Goal: Navigation & Orientation: Find specific page/section

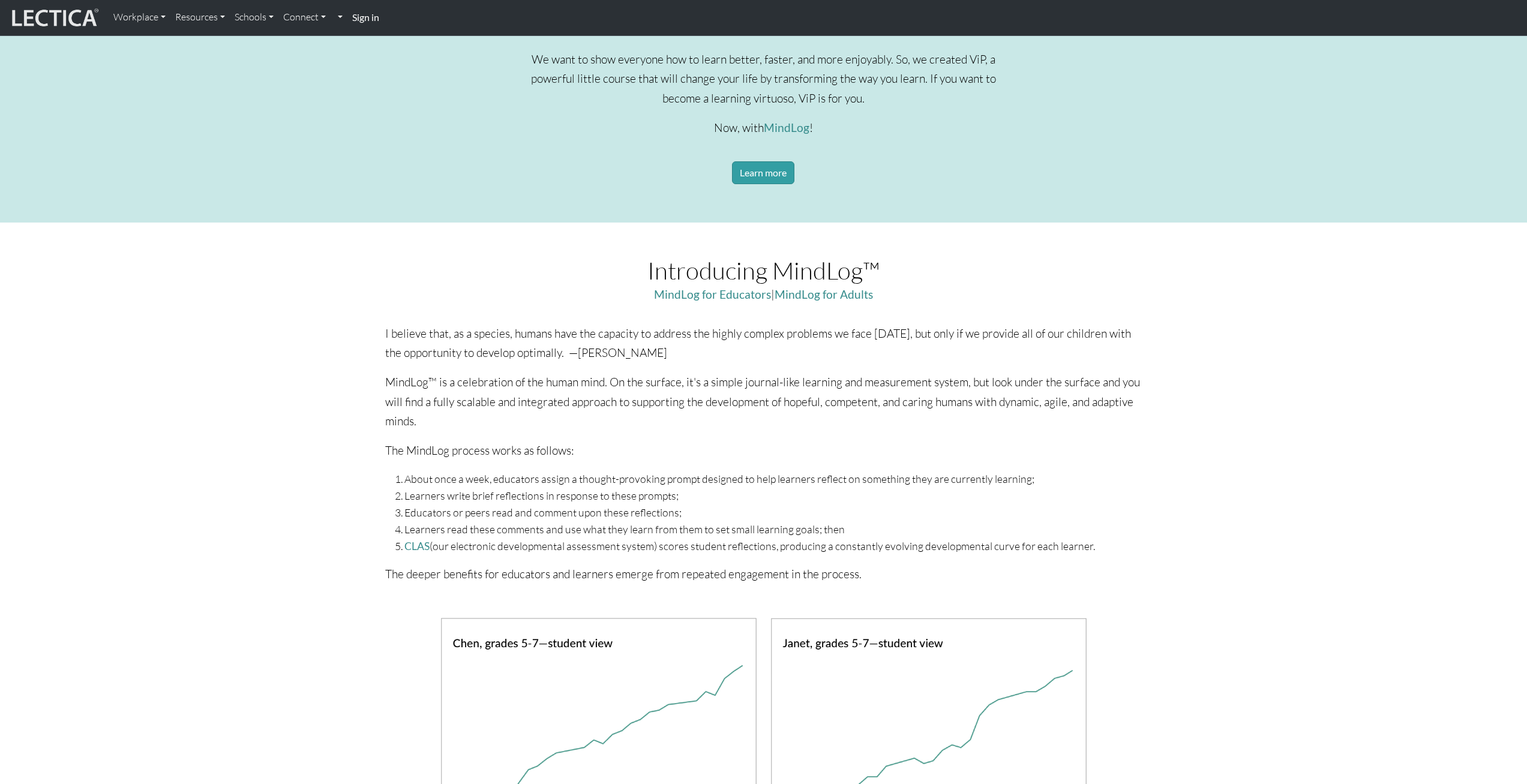
scroll to position [434, 0]
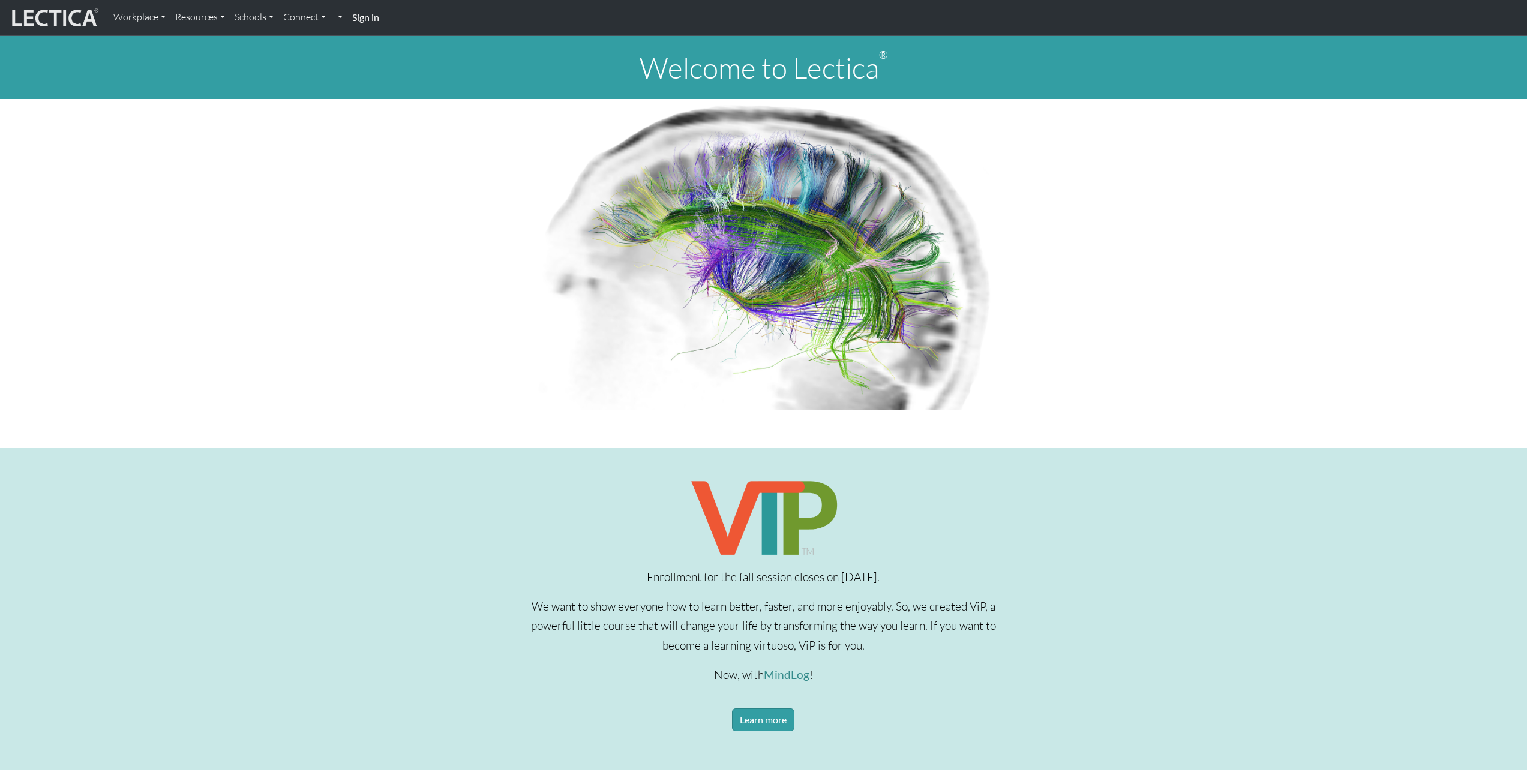
click at [360, 23] on link "Sign in" at bounding box center [365, 17] width 36 height 26
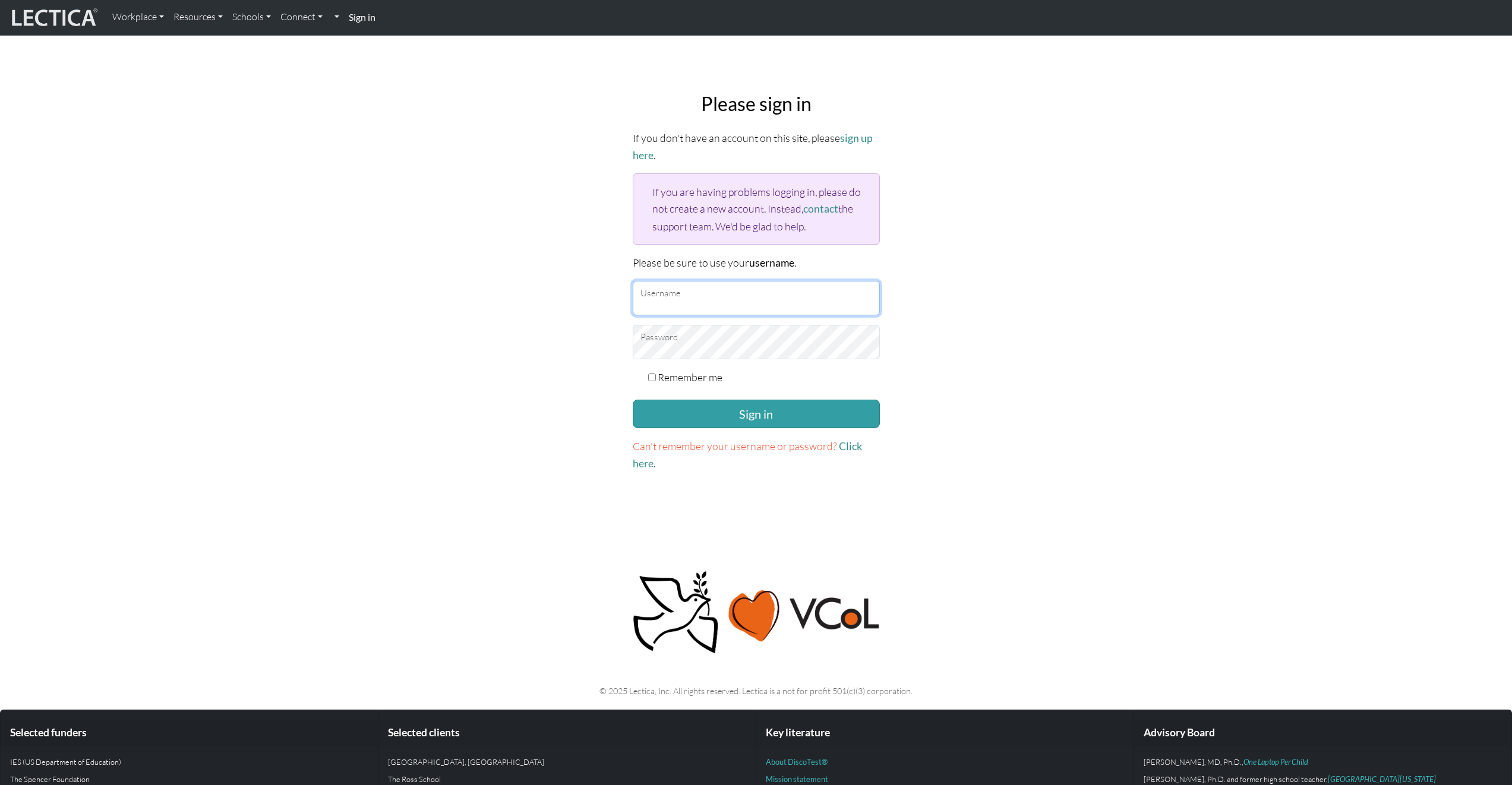
click at [705, 287] on input "Username" at bounding box center [756, 298] width 247 height 34
type input "Daniel"
click at [757, 411] on button "Sign in" at bounding box center [756, 414] width 247 height 28
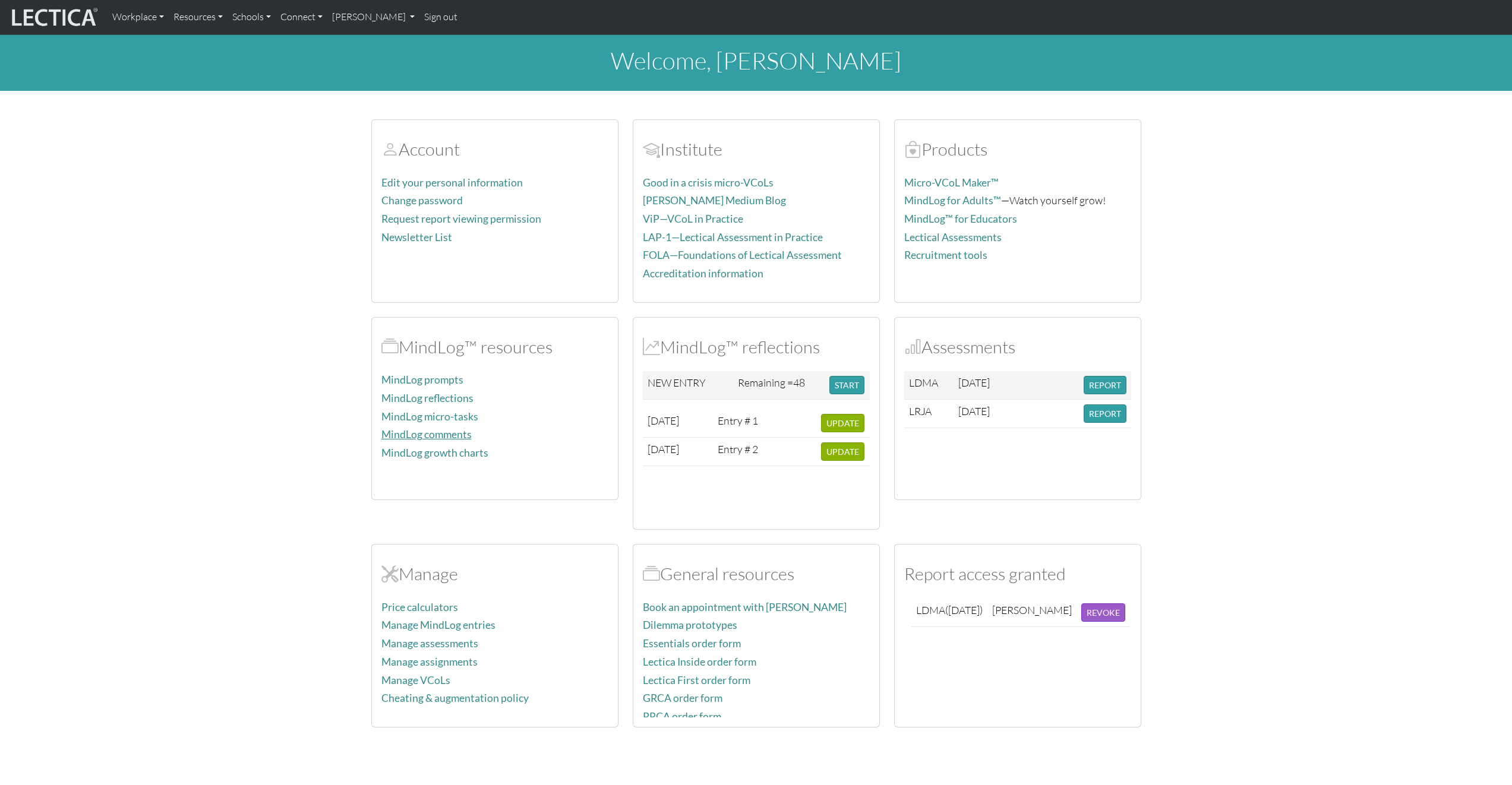
click at [456, 432] on link "MindLog comments" at bounding box center [427, 434] width 91 height 12
click at [442, 379] on link "MindLog prompts" at bounding box center [422, 380] width 82 height 12
click at [453, 395] on link "MindLog reflections" at bounding box center [427, 398] width 92 height 12
click at [465, 417] on link "MindLog micro-tasks" at bounding box center [430, 417] width 97 height 12
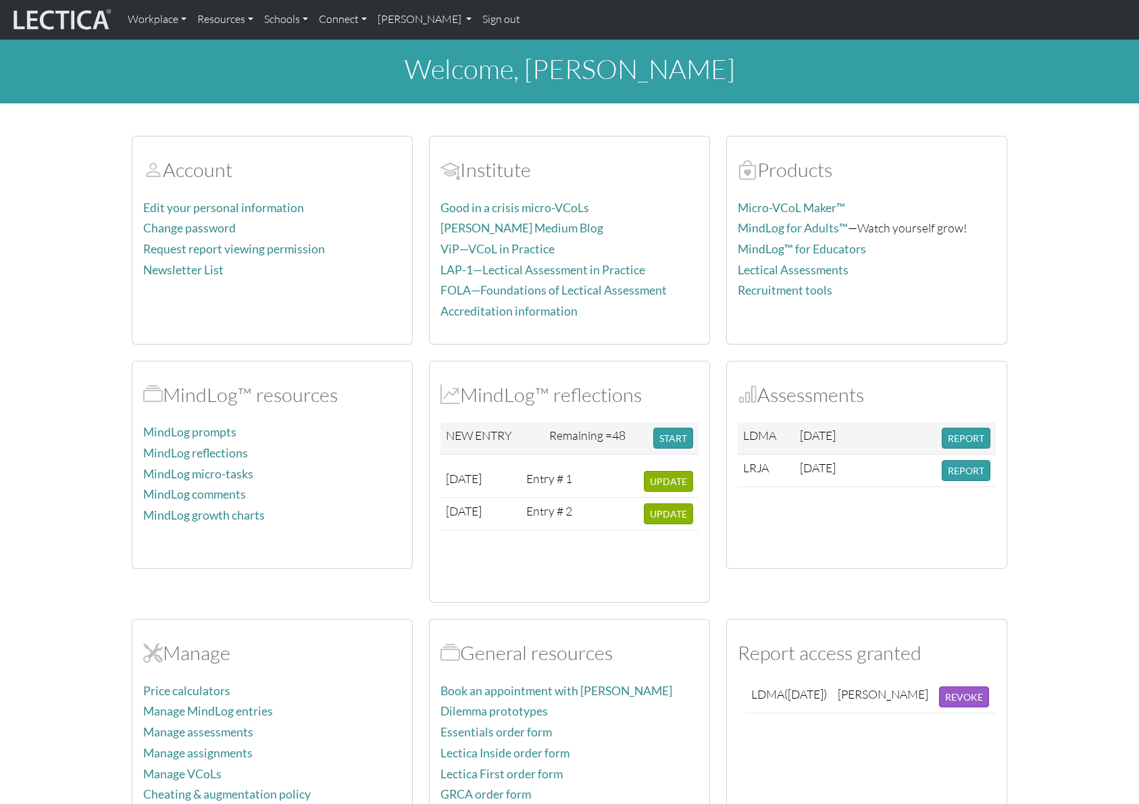
click at [72, 518] on section "Account Edit your personal information Change password Request report viewing p…" at bounding box center [569, 474] width 1139 height 708
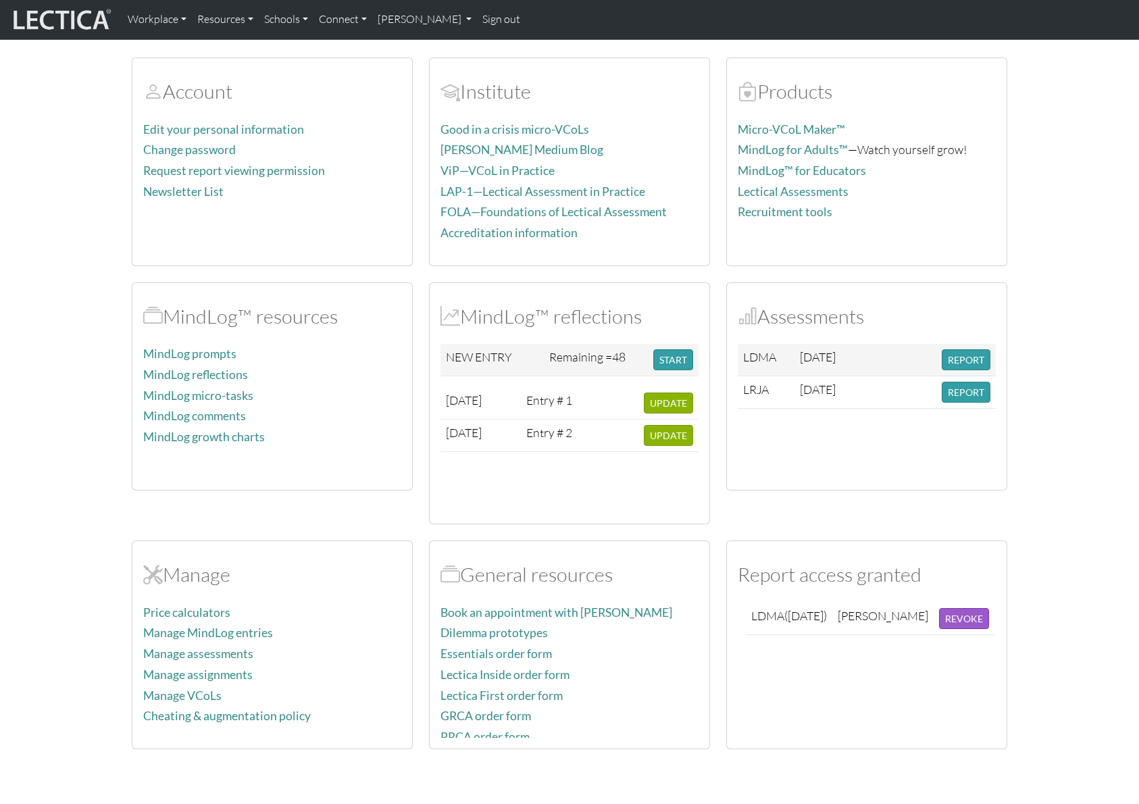
scroll to position [87, 0]
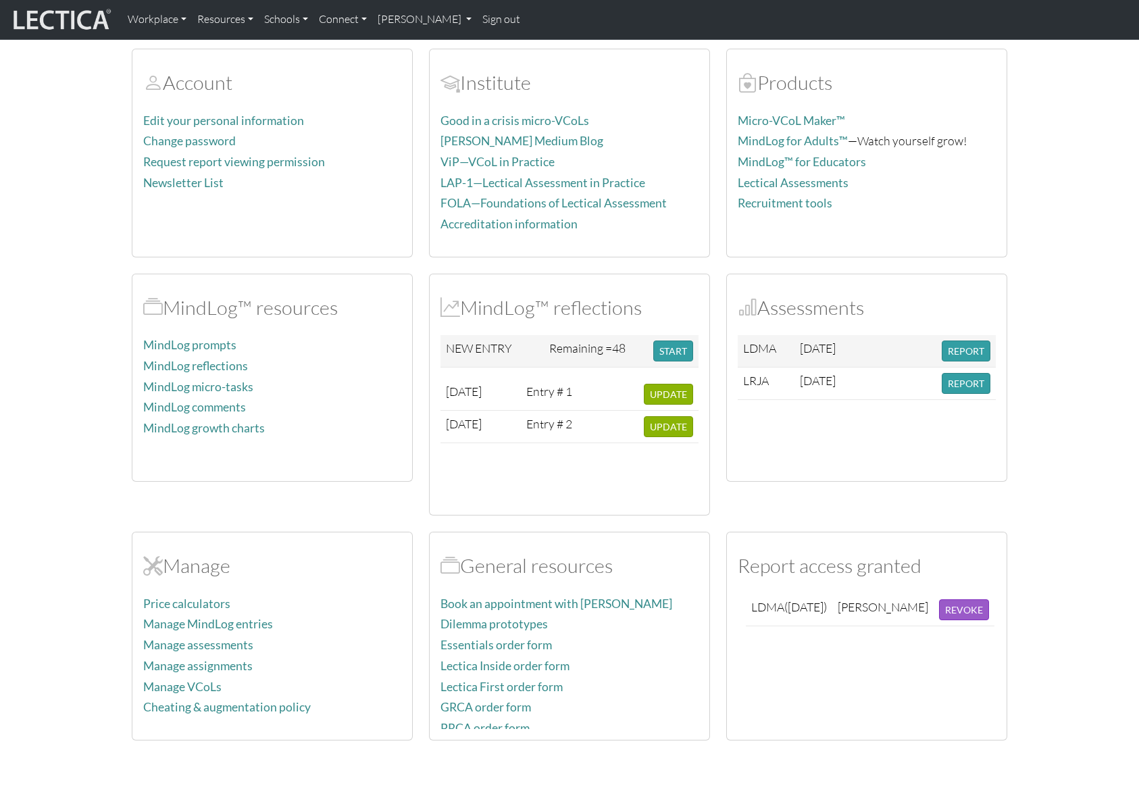
click at [88, 424] on section "Account Edit your personal information Change password Request report viewing p…" at bounding box center [569, 386] width 1139 height 708
